Goal: Navigation & Orientation: Go to known website

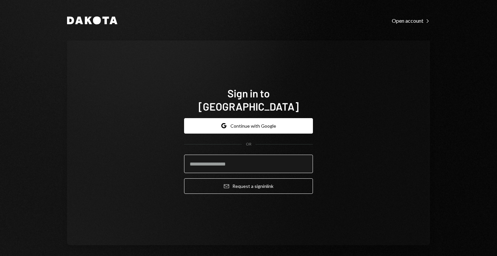
click at [230, 154] on input "email" at bounding box center [248, 163] width 129 height 18
type input "**********"
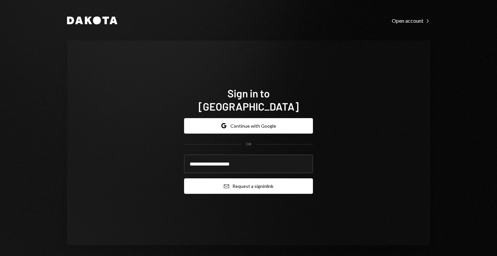
click at [249, 184] on button "Email Request a sign in link" at bounding box center [248, 185] width 129 height 15
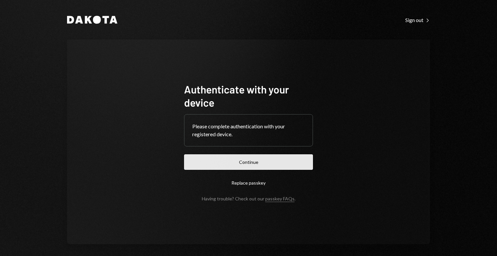
click at [279, 162] on button "Continue" at bounding box center [248, 161] width 129 height 15
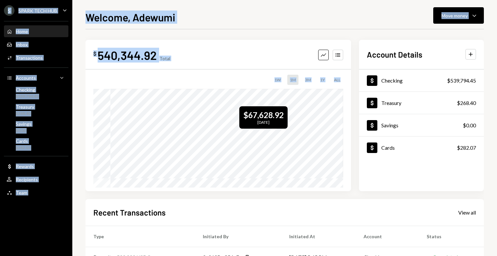
click at [255, 106] on div "S SPARK TECH HUB Caret Down Home Home Inbox Inbox Activities Transactions Accou…" at bounding box center [248, 128] width 497 height 256
click at [61, 212] on div "S SPARK TECH HUB Caret Down Home Home Inbox Inbox Activities Transactions Accou…" at bounding box center [36, 128] width 72 height 256
